Goal: Information Seeking & Learning: Learn about a topic

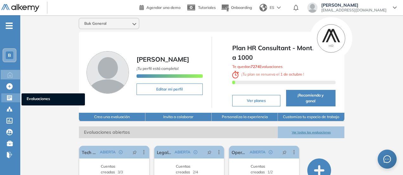
click at [8, 99] on icon at bounding box center [9, 97] width 5 height 5
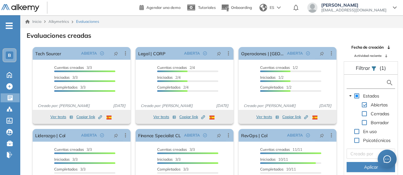
click at [360, 83] on input "text" at bounding box center [368, 82] width 38 height 7
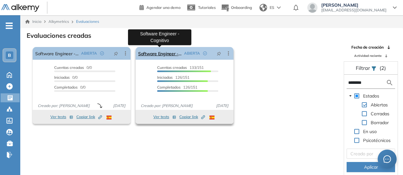
type input "********"
click at [157, 50] on link "Software Engineer - Cognitivo" at bounding box center [159, 53] width 43 height 13
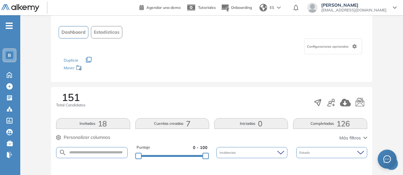
scroll to position [63, 0]
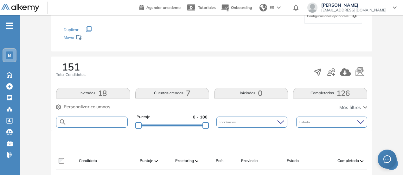
click at [91, 121] on input "text" at bounding box center [97, 122] width 61 height 5
type input "******"
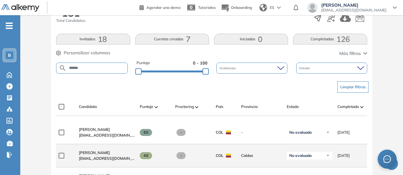
scroll to position [127, 0]
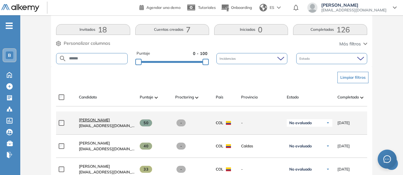
click at [93, 122] on span "[PERSON_NAME]" at bounding box center [94, 119] width 31 height 5
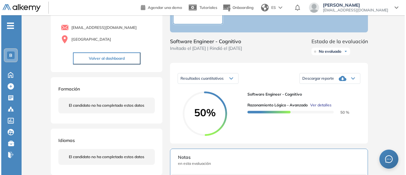
scroll to position [63, 0]
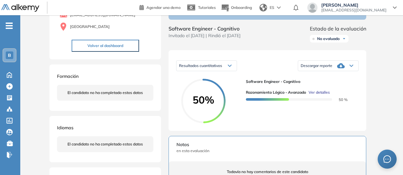
click at [317, 95] on span "Ver detalles" at bounding box center [319, 92] width 21 height 6
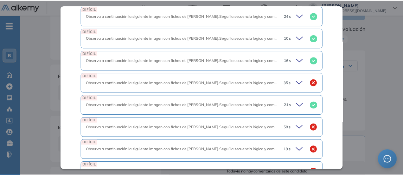
scroll to position [555, 0]
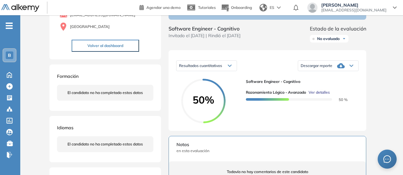
click at [386, 83] on div "Inicio Alkymetrics Evaluaciones Dashboard Candidato Razonamiento Lógico - Avanz…" at bounding box center [211, 150] width 383 height 397
